Goal: Information Seeking & Learning: Check status

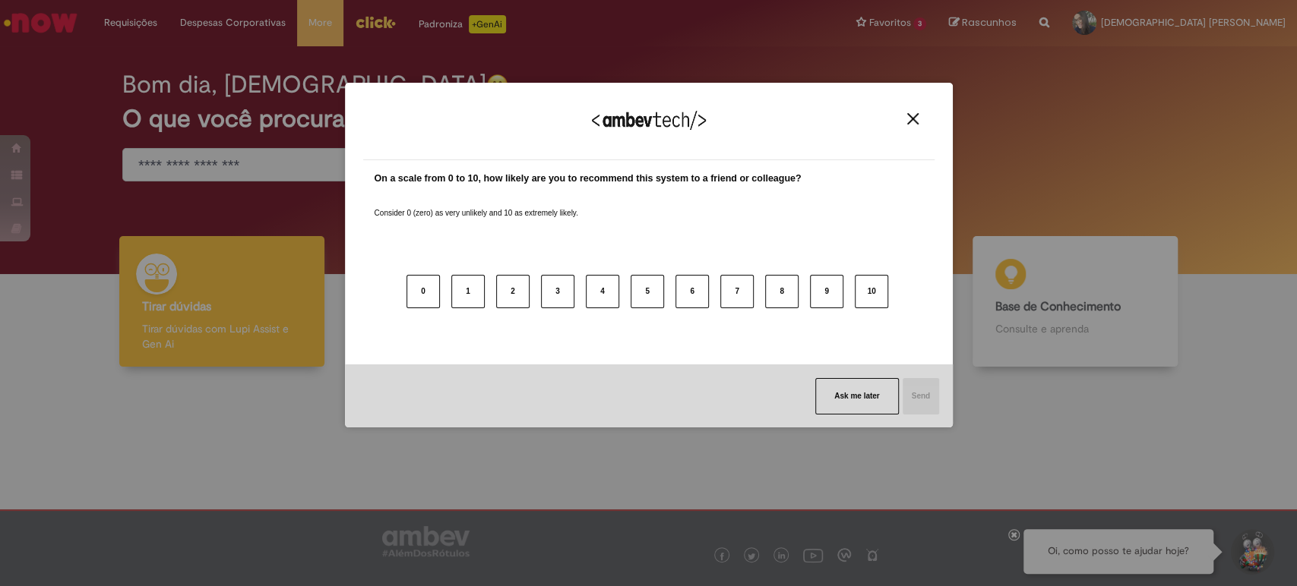
click at [921, 121] on button "Close" at bounding box center [912, 118] width 21 height 13
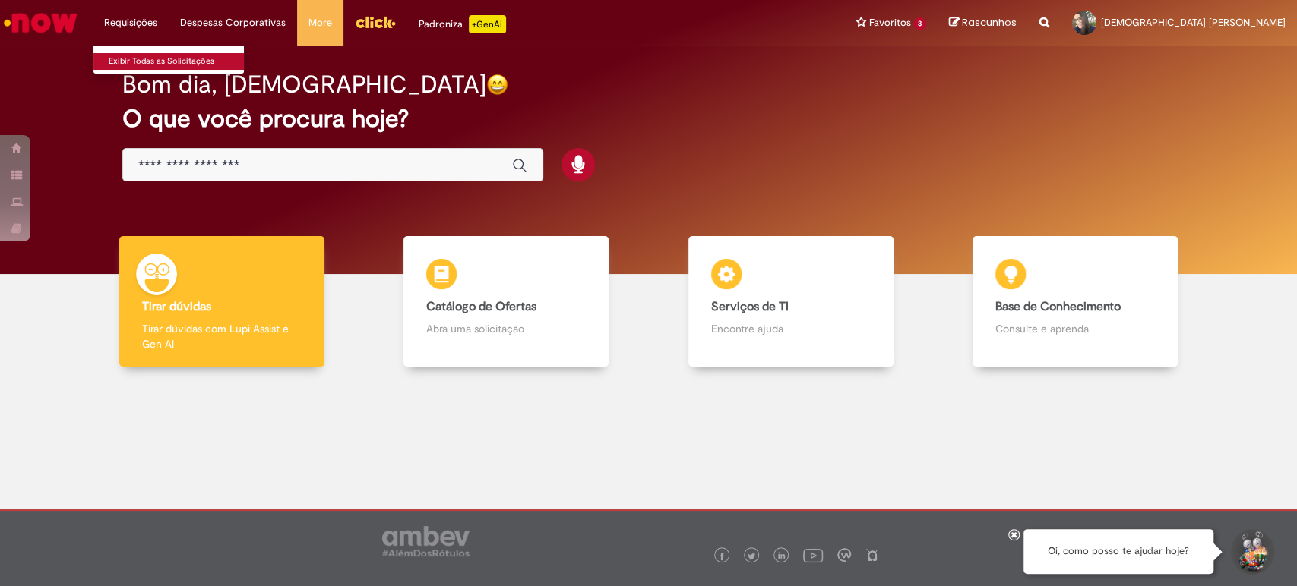
click at [149, 53] on link "Exibir Todas as Solicitações" at bounding box center [176, 61] width 167 height 17
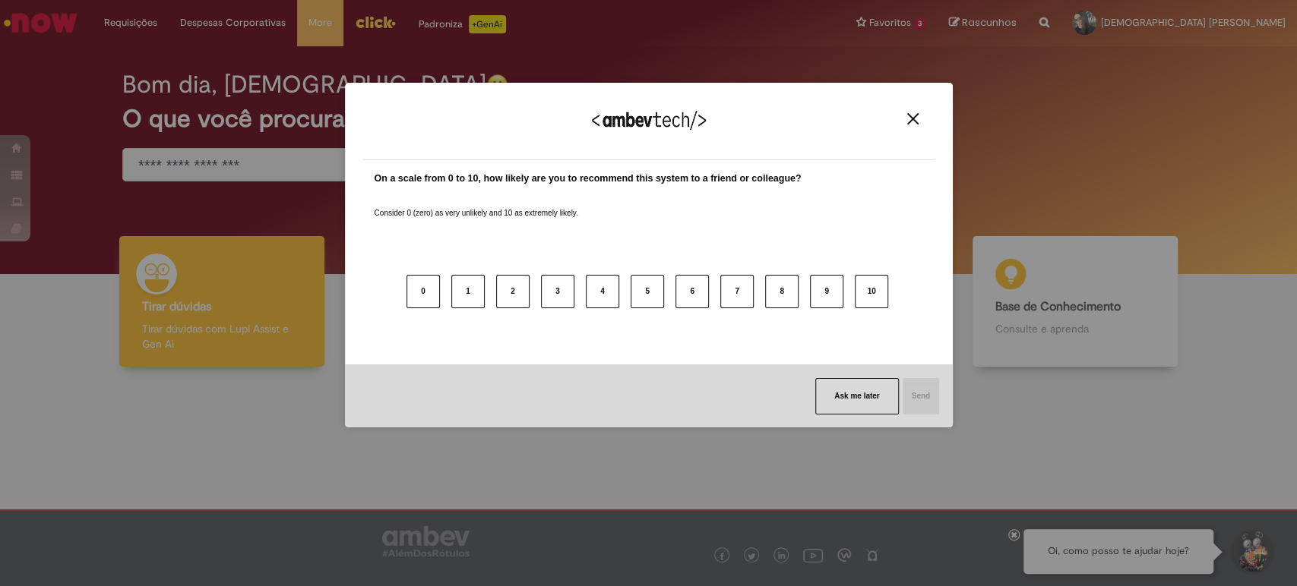
click at [914, 114] on img "Close" at bounding box center [912, 118] width 11 height 11
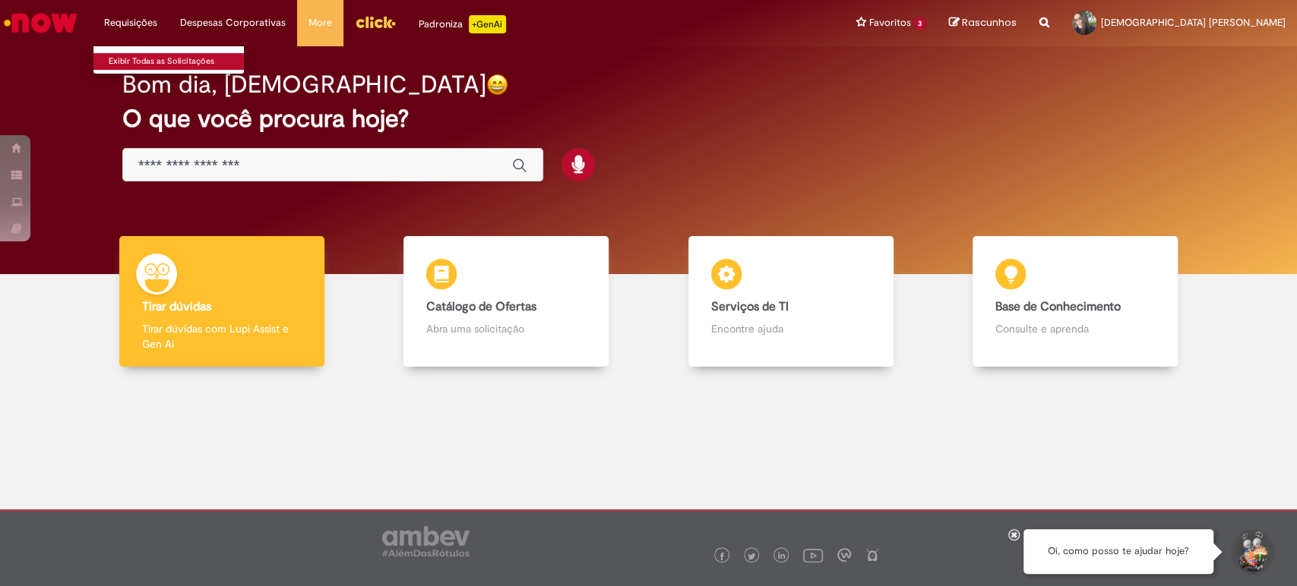
click at [150, 58] on link "Exibir Todas as Solicitações" at bounding box center [176, 61] width 167 height 17
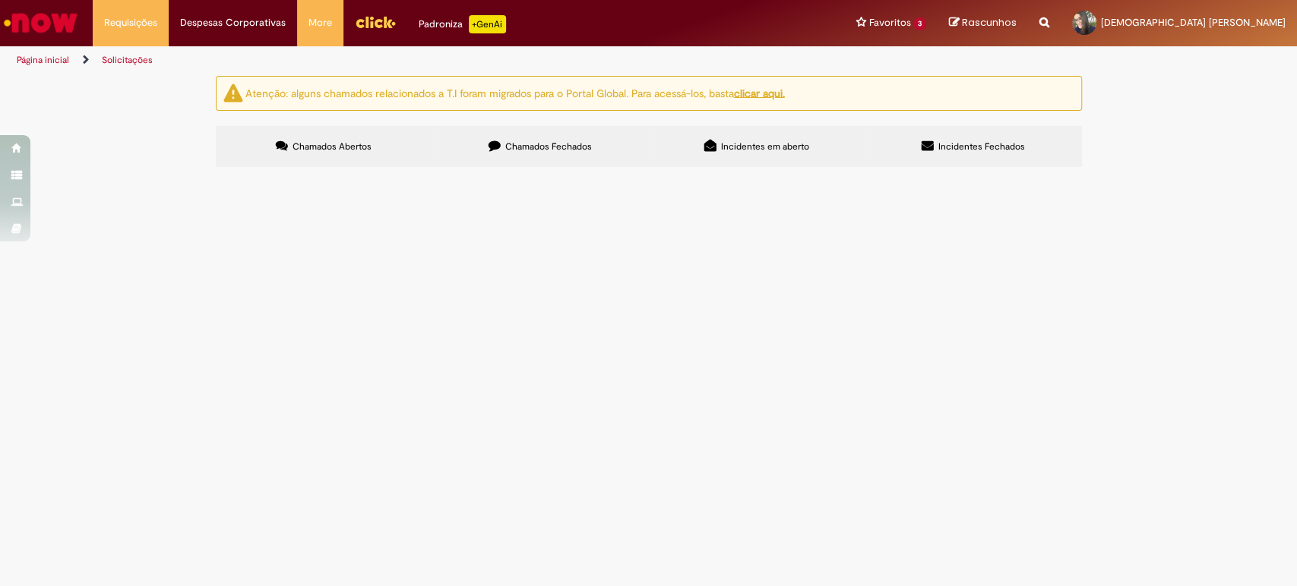
click at [527, 141] on span "Chamados Fechados" at bounding box center [548, 147] width 87 height 12
click at [0, 0] on td at bounding box center [0, 0] width 0 height 0
click at [0, 0] on span "Vale Transporte ([GEOGRAPHIC_DATA])" at bounding box center [0, 0] width 0 height 0
click at [0, 0] on span "[DATE] 18:01:08" at bounding box center [0, 0] width 0 height 0
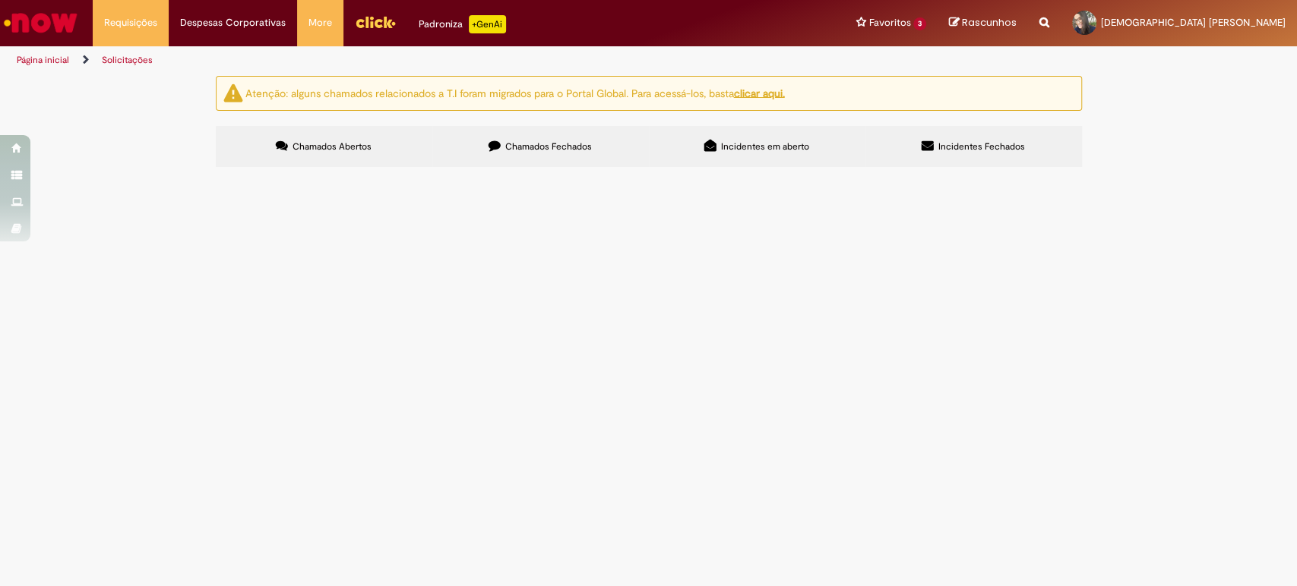
click at [0, 0] on span "[DATE] 18:01:08" at bounding box center [0, 0] width 0 height 0
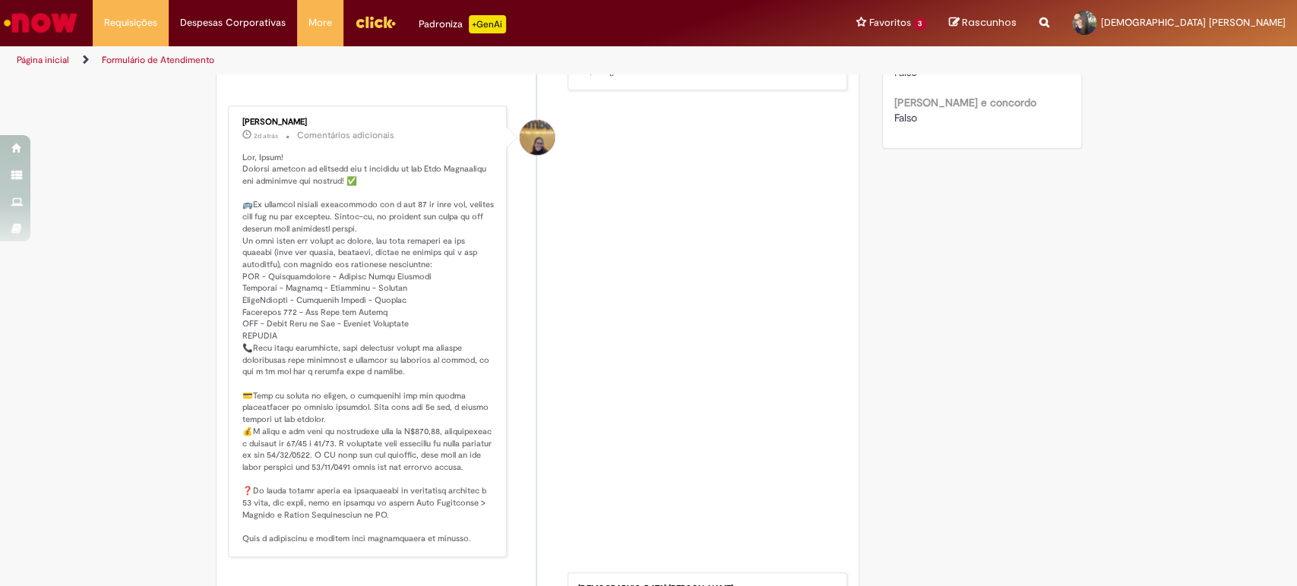
scroll to position [763, 0]
